Goal: Information Seeking & Learning: Learn about a topic

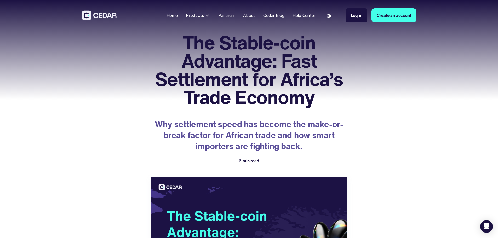
click at [178, 17] on div "Home" at bounding box center [172, 15] width 11 height 6
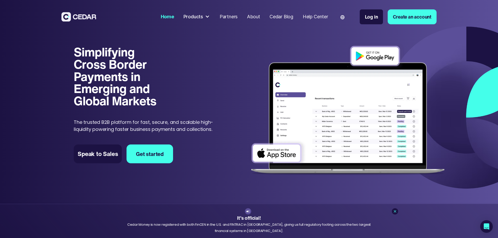
click at [260, 19] on div "About" at bounding box center [253, 16] width 13 height 7
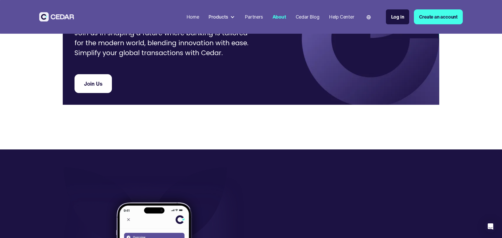
scroll to position [1404, 0]
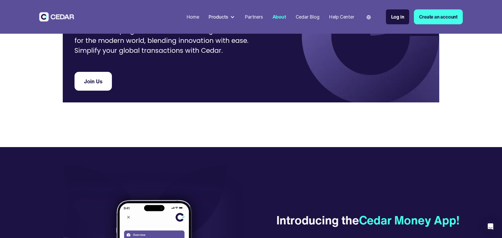
click at [301, 18] on div "Cedar Blog" at bounding box center [308, 16] width 24 height 7
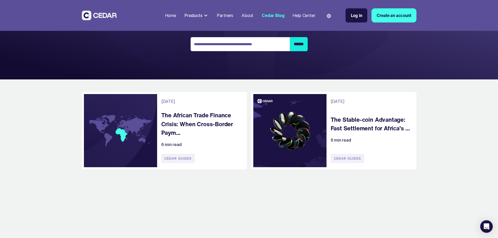
scroll to position [68, 0]
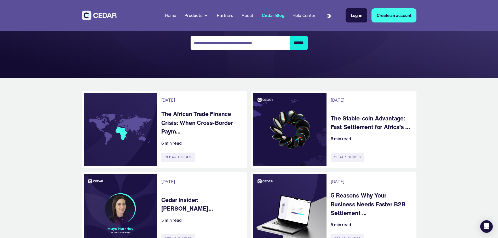
click at [363, 127] on h4 "The Stable-coin Advantage: Fast Settlement for Africa’s ..." at bounding box center [371, 123] width 81 height 18
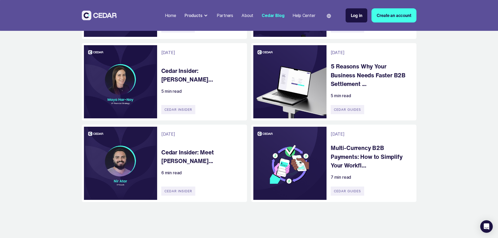
scroll to position [199, 0]
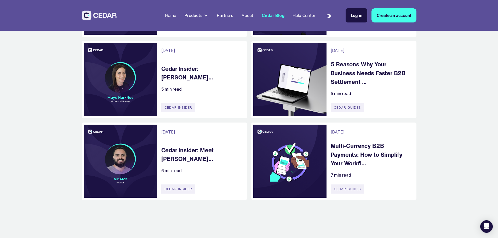
click at [183, 82] on h4 "Cedar Insider: Maya Har Noy..." at bounding box center [201, 73] width 81 height 18
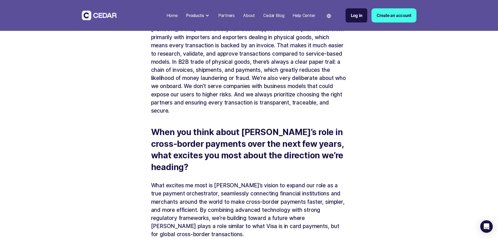
scroll to position [1062, 0]
click at [178, 15] on div "Home" at bounding box center [172, 15] width 11 height 6
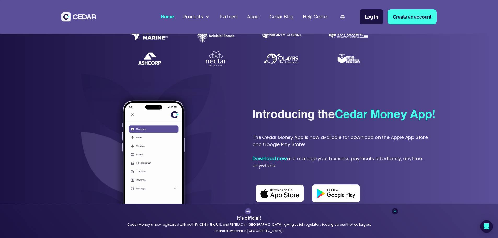
scroll to position [207, 0]
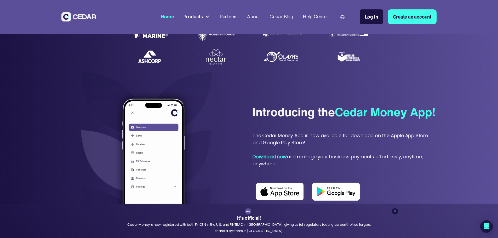
click at [151, 64] on img at bounding box center [150, 56] width 24 height 13
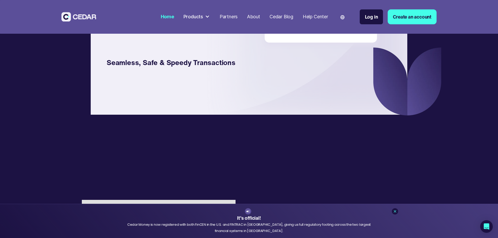
scroll to position [970, 0]
